Goal: Book appointment/travel/reservation

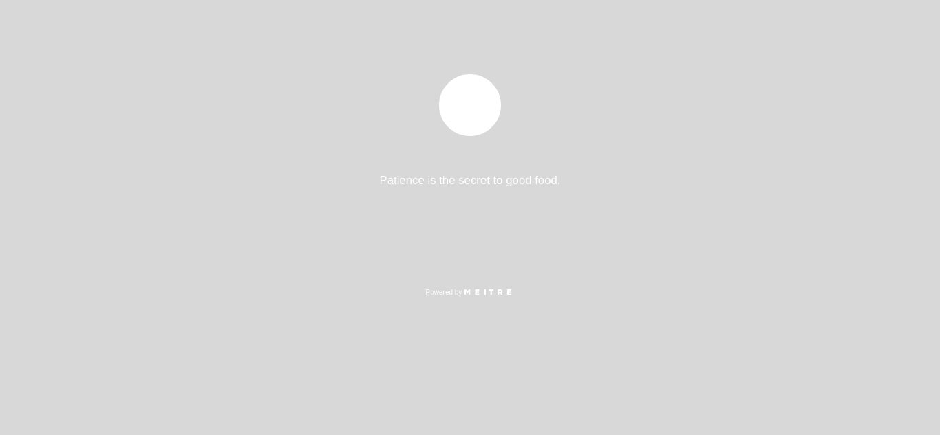
select select "pt"
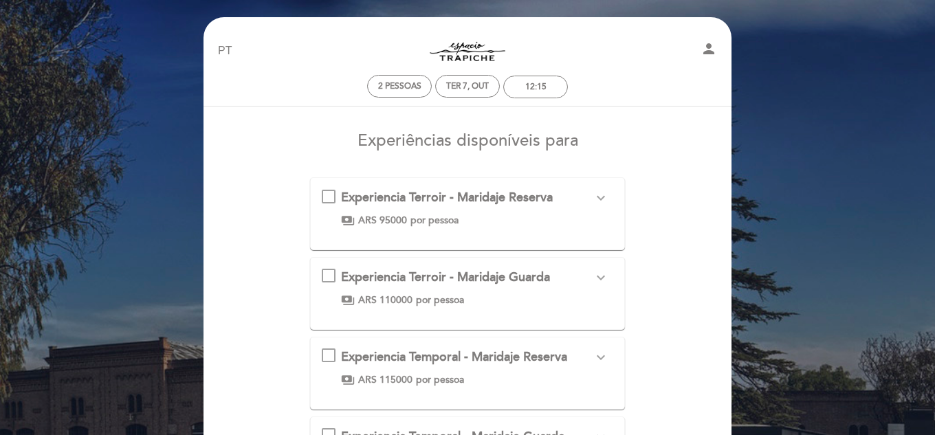
click at [599, 199] on icon "expand_more" at bounding box center [601, 198] width 17 height 17
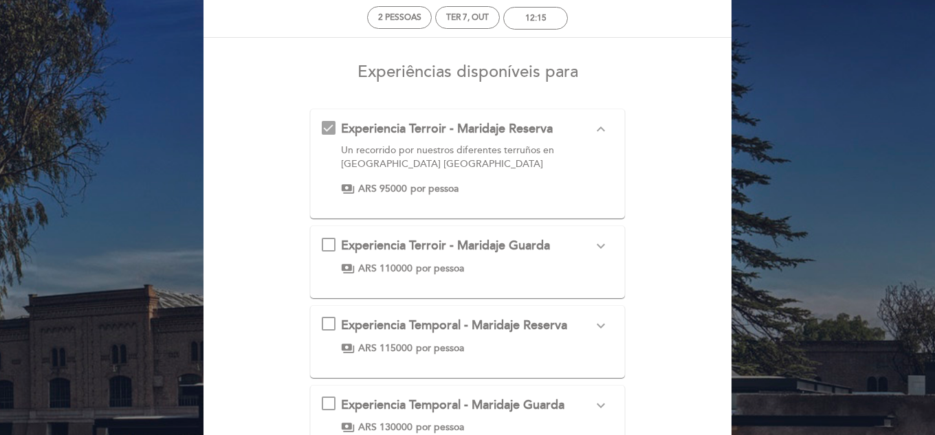
scroll to position [138, 0]
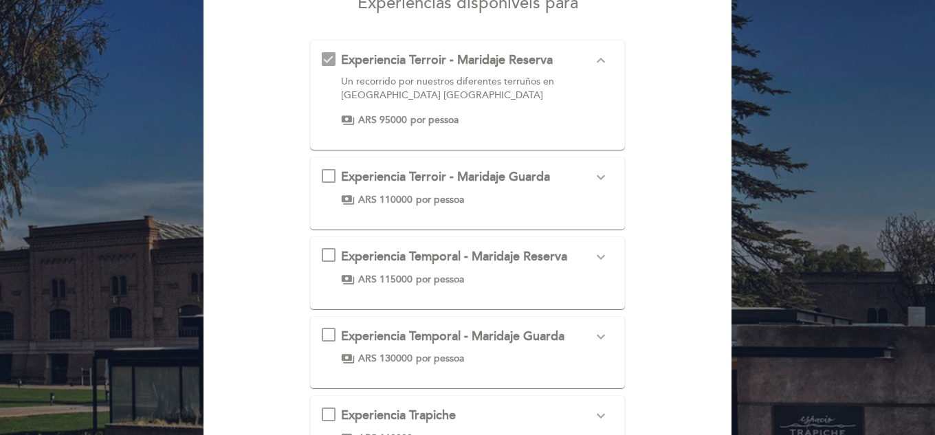
click at [600, 176] on icon "expand_more" at bounding box center [601, 177] width 17 height 17
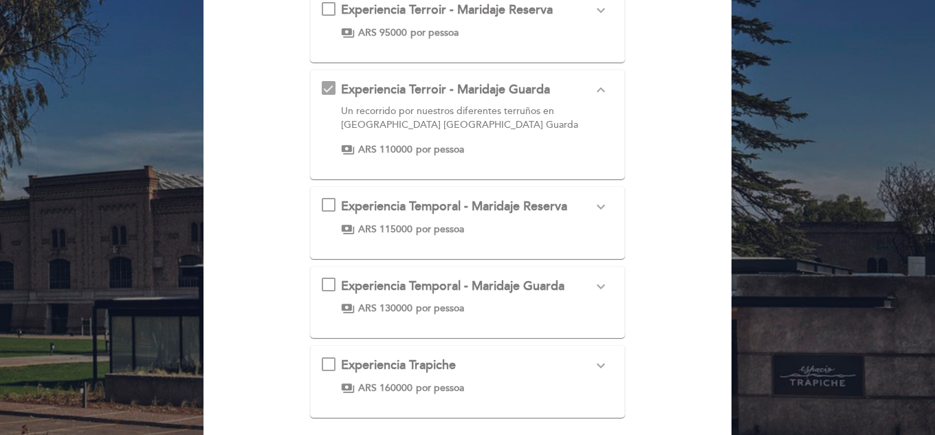
scroll to position [275, 0]
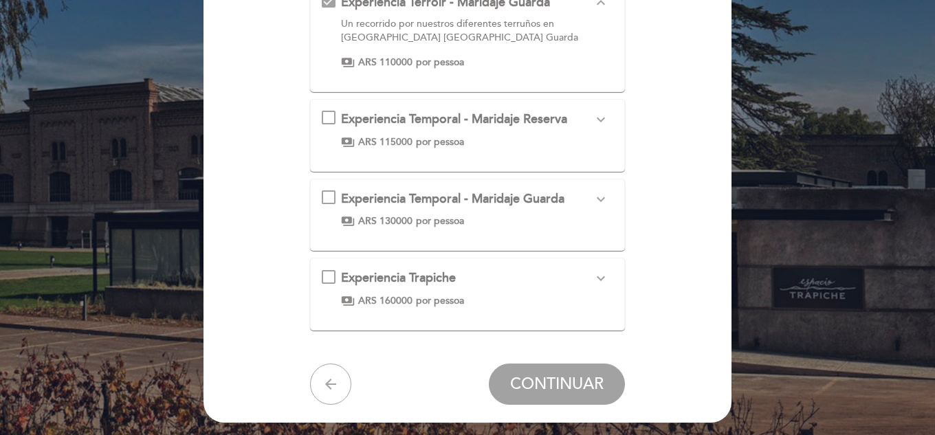
click at [594, 119] on icon "expand_more" at bounding box center [601, 119] width 17 height 17
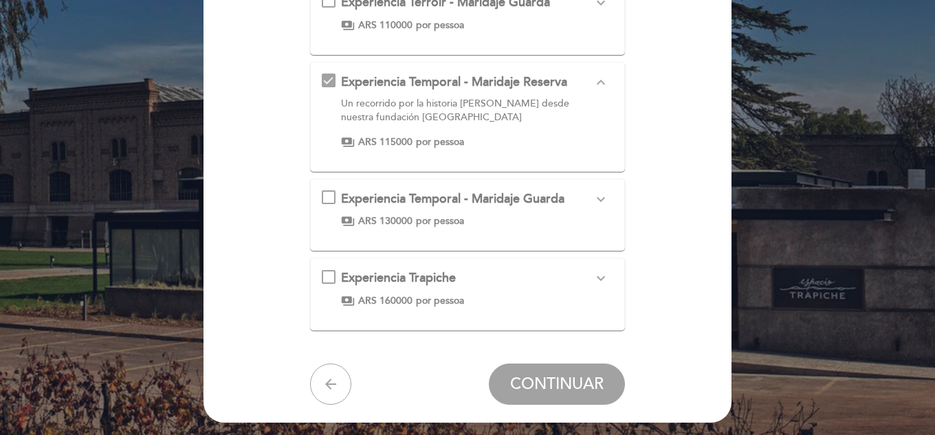
click at [600, 205] on icon "expand_more" at bounding box center [601, 199] width 17 height 17
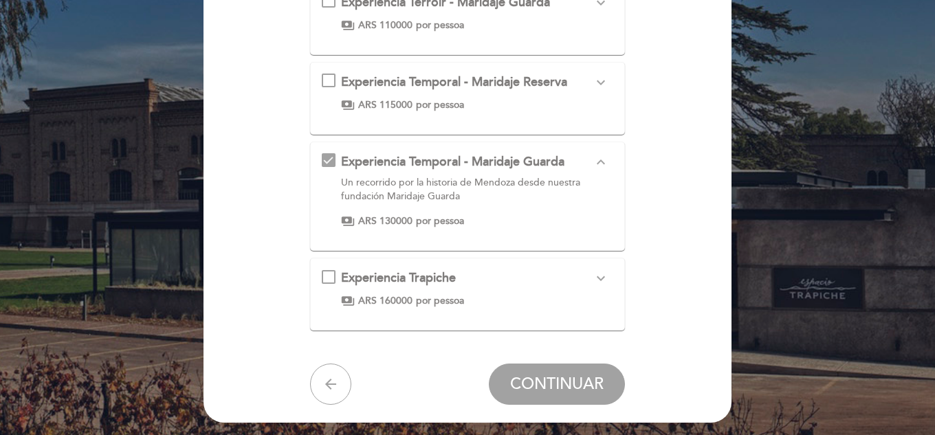
click at [602, 266] on div "Experiencia Trapiche expand_more Un menu de 6 pasos elegidos por el Chef, y mar…" at bounding box center [468, 294] width 316 height 73
click at [613, 276] on button "expand_more" at bounding box center [601, 279] width 25 height 18
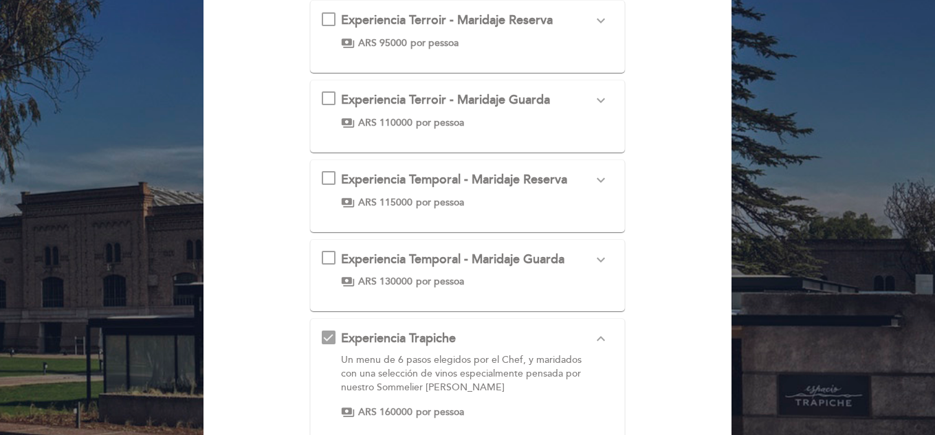
scroll to position [344, 0]
